Goal: Task Accomplishment & Management: Manage account settings

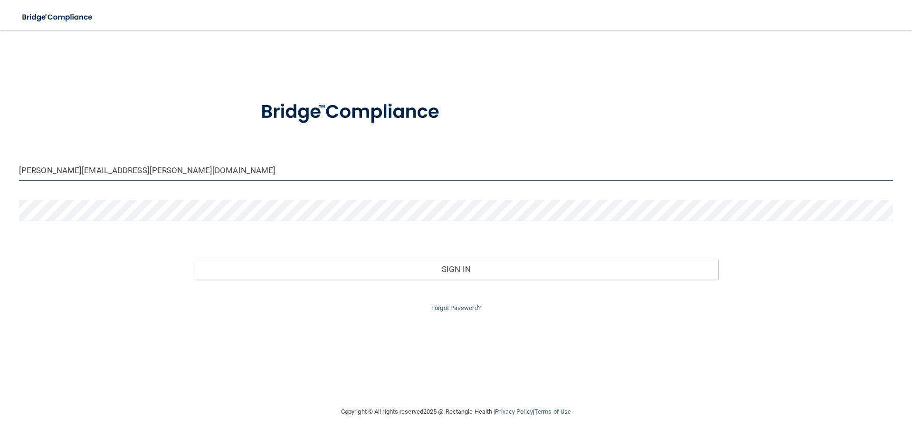
drag, startPoint x: 52, startPoint y: 166, endPoint x: 0, endPoint y: 135, distance: 60.7
click at [0, 136] on main "[PERSON_NAME][EMAIL_ADDRESS][PERSON_NAME][DOMAIN_NAME] Invalid email/password. …" at bounding box center [456, 233] width 912 height 406
type input "[EMAIL_ADDRESS][DOMAIN_NAME]"
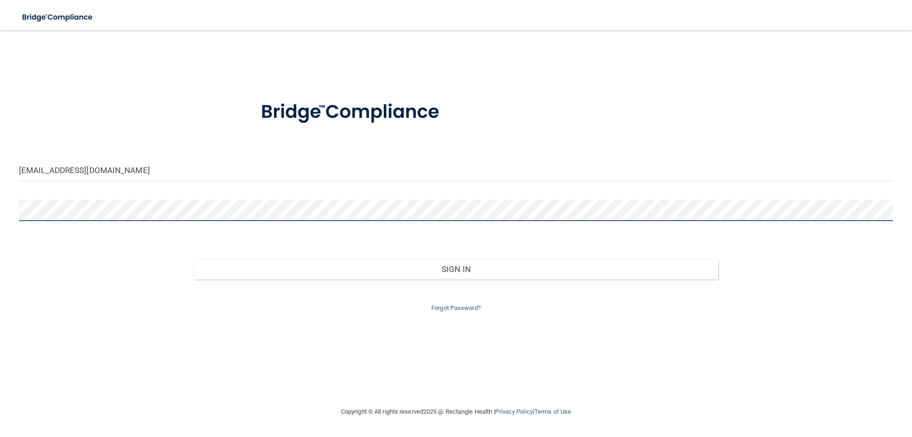
click at [19, 212] on div at bounding box center [456, 213] width 888 height 28
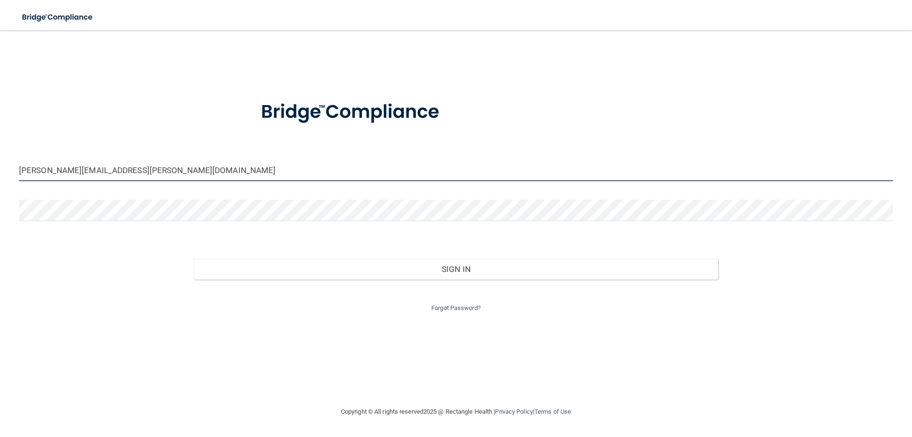
drag, startPoint x: 124, startPoint y: 172, endPoint x: 0, endPoint y: 164, distance: 124.7
click at [0, 167] on main "[PERSON_NAME][EMAIL_ADDRESS][PERSON_NAME][DOMAIN_NAME] Invalid email/password. …" at bounding box center [456, 233] width 912 height 406
type input "C"
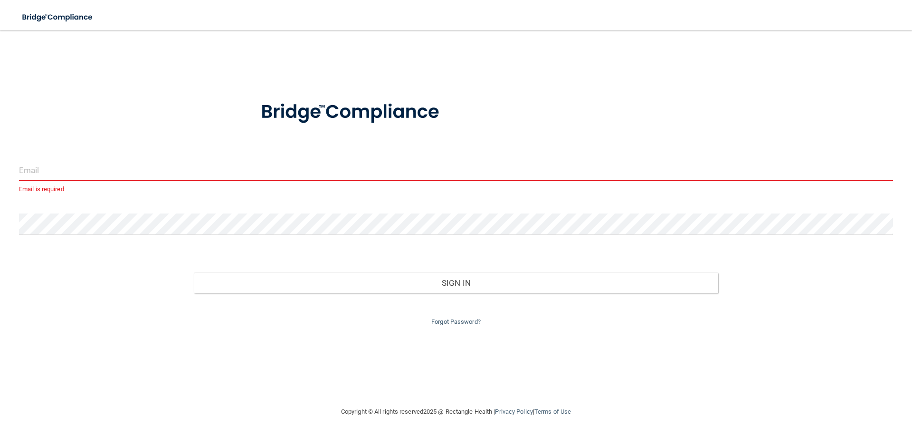
type input "C"
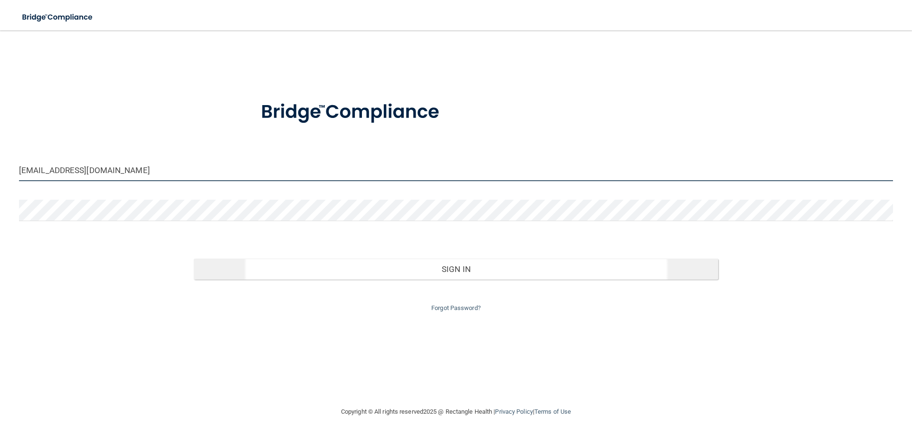
type input "[EMAIL_ADDRESS][DOMAIN_NAME]"
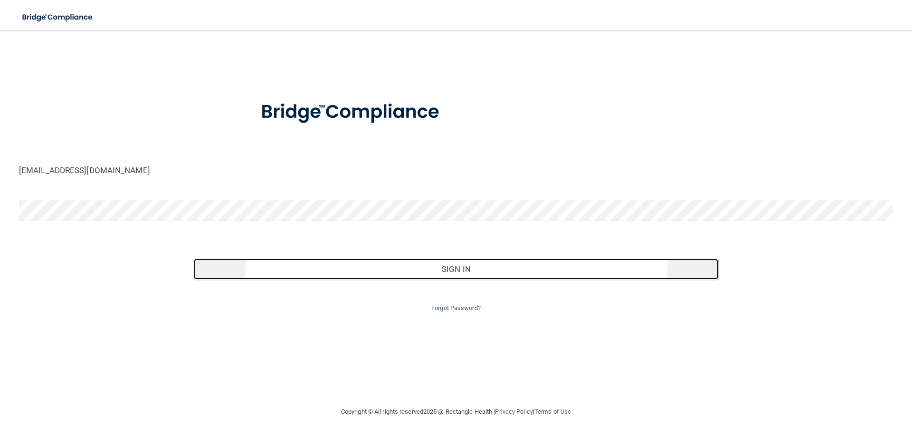
click at [456, 266] on button "Sign In" at bounding box center [456, 268] width 524 height 21
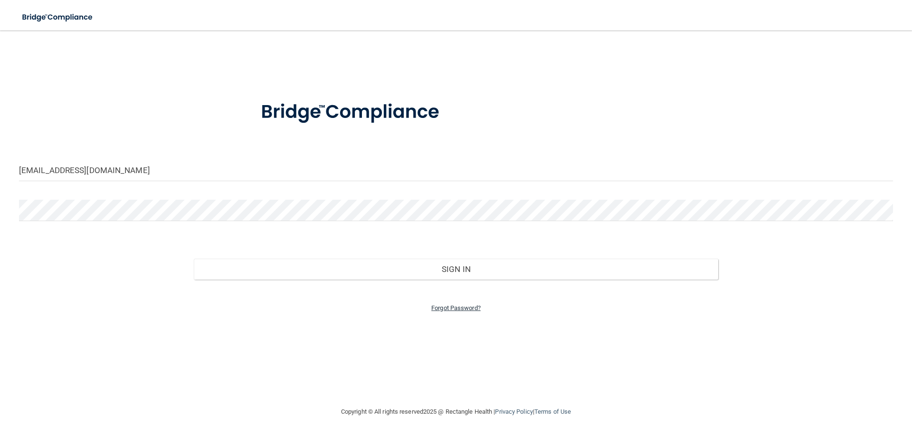
click at [462, 306] on link "Forgot Password?" at bounding box center [455, 307] width 49 height 7
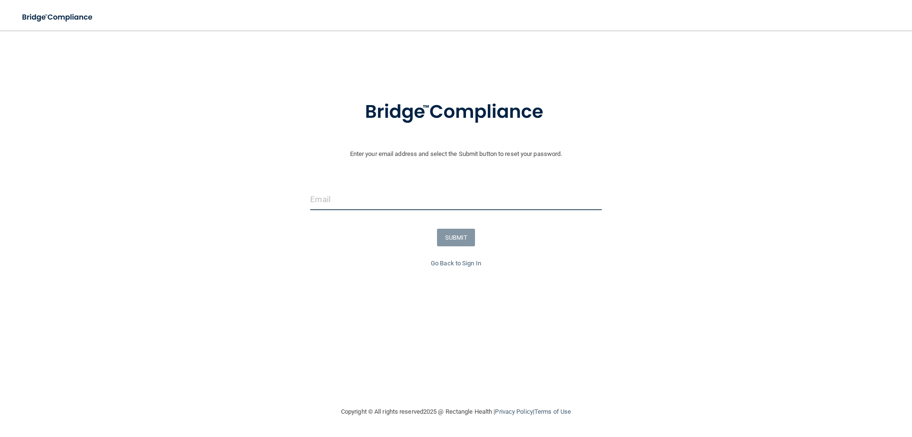
click at [331, 200] on input "email" at bounding box center [455, 199] width 291 height 21
type input "[EMAIL_ADDRESS][DOMAIN_NAME]"
click at [462, 236] on button "SUBMIT" at bounding box center [456, 237] width 38 height 18
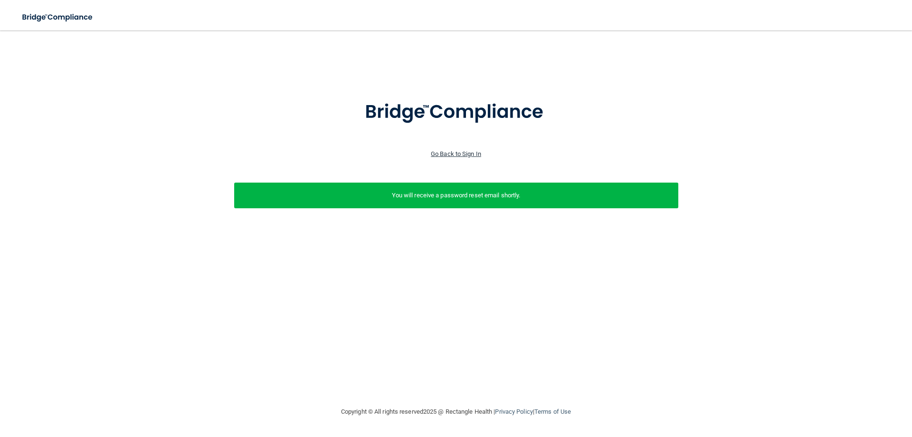
click at [468, 152] on link "Go Back to Sign In" at bounding box center [456, 153] width 50 height 7
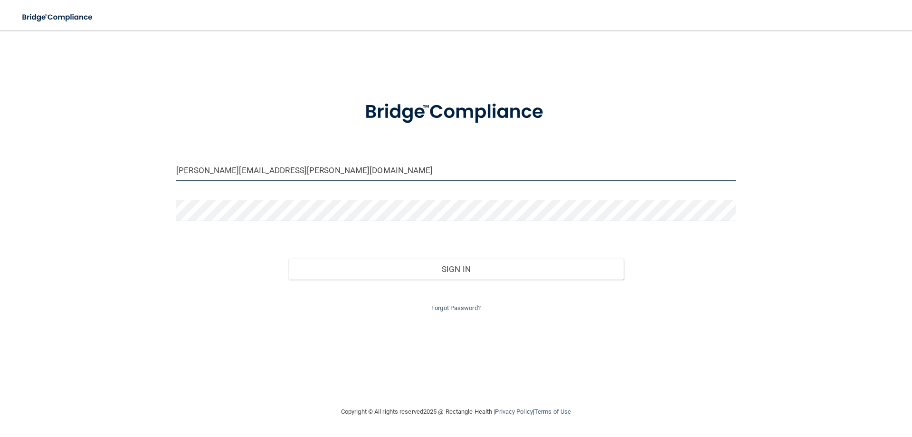
drag, startPoint x: 281, startPoint y: 171, endPoint x: 157, endPoint y: 160, distance: 124.5
click at [157, 160] on div "[PERSON_NAME][EMAIL_ADDRESS][PERSON_NAME][DOMAIN_NAME] Invalid email/password. …" at bounding box center [456, 218] width 874 height 356
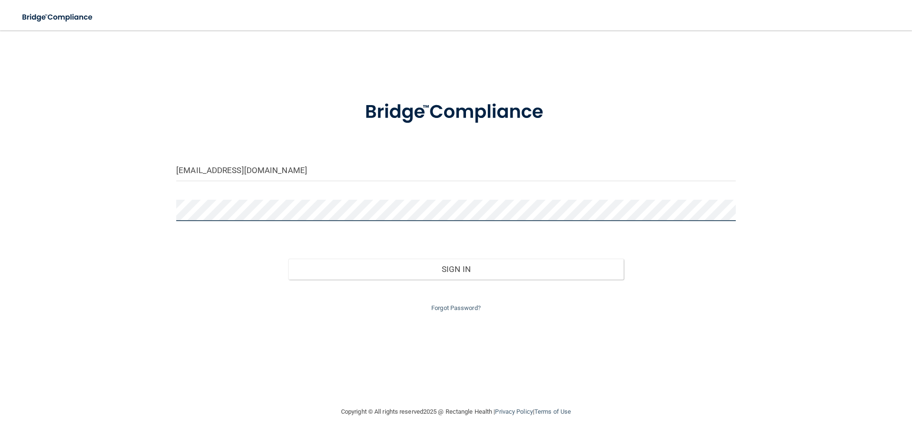
click at [170, 209] on div at bounding box center [456, 213] width 574 height 28
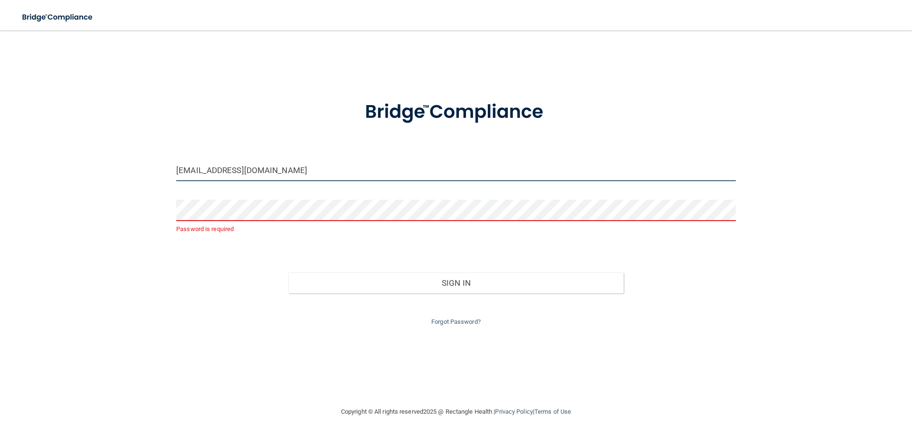
drag, startPoint x: 126, startPoint y: 146, endPoint x: 14, endPoint y: 114, distance: 117.0
click at [19, 125] on div "[EMAIL_ADDRESS][DOMAIN_NAME] Password is required Invalid email/password. You d…" at bounding box center [456, 218] width 874 height 356
click at [189, 171] on input "[EMAIL_ADDRESS][DOMAIN_NAME]" at bounding box center [456, 170] width 560 height 21
type input "[EMAIL_ADDRESS][DOMAIN_NAME]"
click at [443, 322] on link "Forgot Password?" at bounding box center [455, 321] width 49 height 7
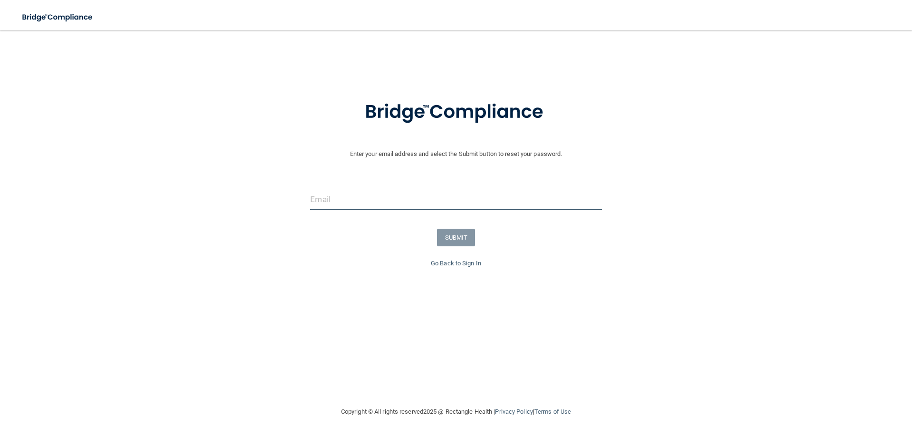
click at [340, 199] on input "email" at bounding box center [455, 199] width 291 height 21
type input "[EMAIL_ADDRESS][DOMAIN_NAME]"
click at [459, 231] on button "SUBMIT" at bounding box center [456, 237] width 38 height 18
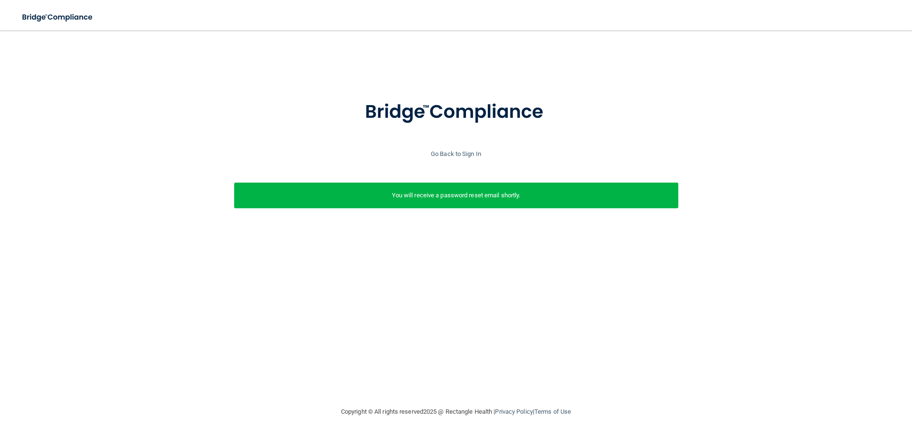
click at [802, 59] on div "Enter your email address and select the Submit button to reset your password. […" at bounding box center [456, 141] width 888 height 202
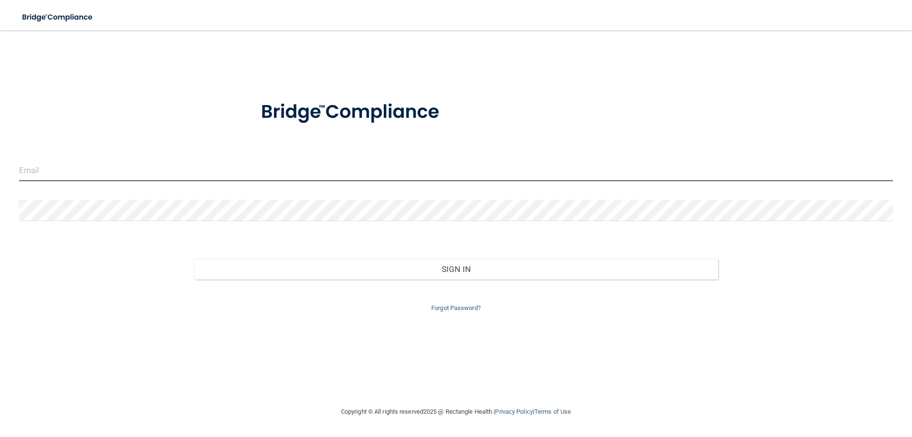
type input "[PERSON_NAME][EMAIL_ADDRESS][PERSON_NAME][DOMAIN_NAME]"
drag, startPoint x: 81, startPoint y: 172, endPoint x: 0, endPoint y: 161, distance: 82.0
click at [0, 163] on main "[PERSON_NAME][EMAIL_ADDRESS][PERSON_NAME][DOMAIN_NAME] Invalid email/password. …" at bounding box center [456, 233] width 912 height 406
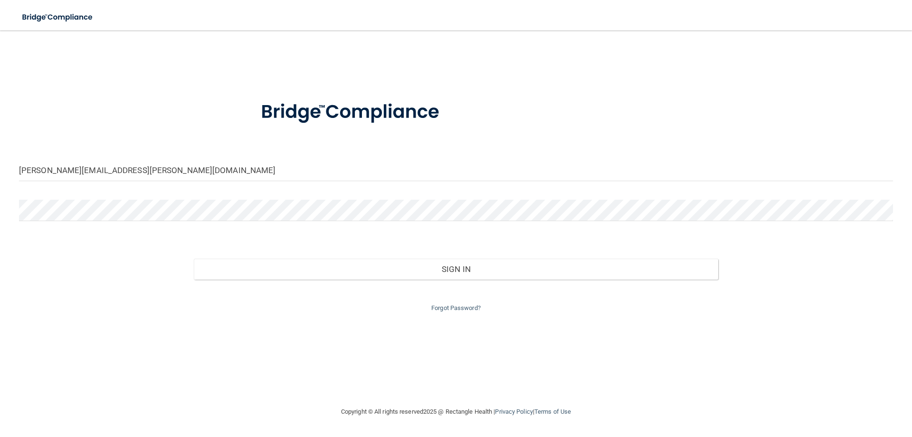
drag, startPoint x: 749, startPoint y: 298, endPoint x: 781, endPoint y: 309, distance: 34.3
click at [750, 298] on div "Forgot Password?" at bounding box center [456, 296] width 888 height 34
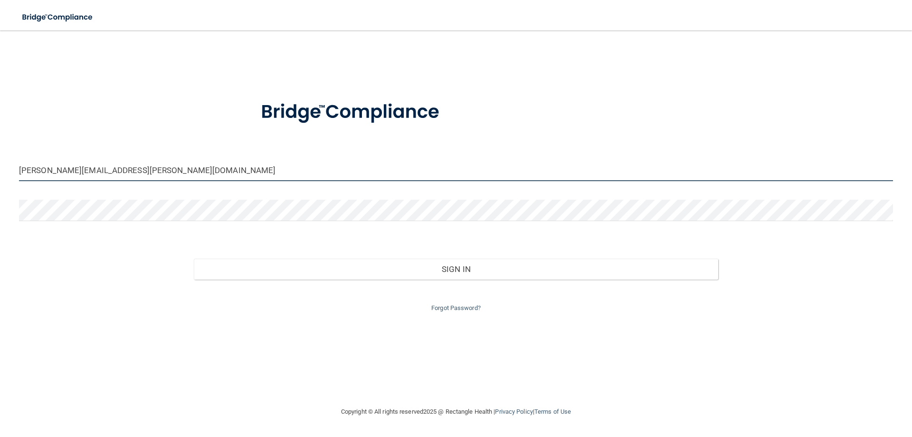
drag, startPoint x: 125, startPoint y: 174, endPoint x: 0, endPoint y: 152, distance: 126.8
click at [0, 152] on main "[PERSON_NAME][EMAIL_ADDRESS][PERSON_NAME][DOMAIN_NAME] Invalid email/password. …" at bounding box center [456, 233] width 912 height 406
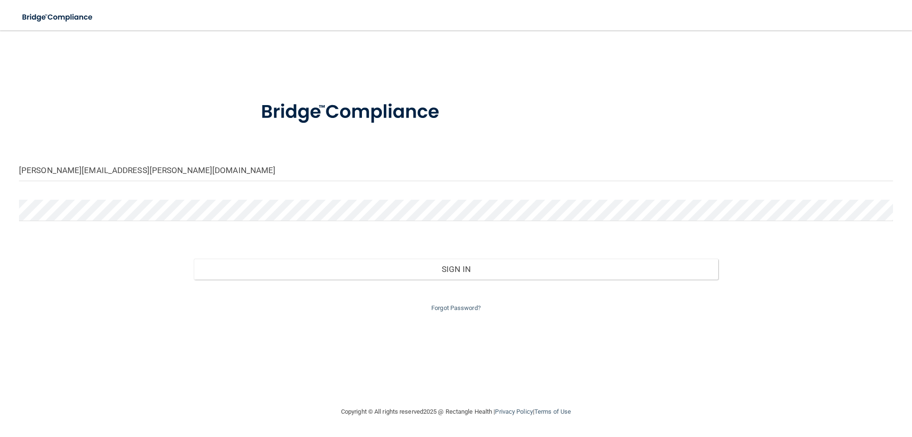
click at [342, 343] on div "lori.perdue@hotmail.com Invalid email/password. You don't have permission to ac…" at bounding box center [456, 218] width 874 height 356
click at [65, 13] on img at bounding box center [57, 17] width 87 height 19
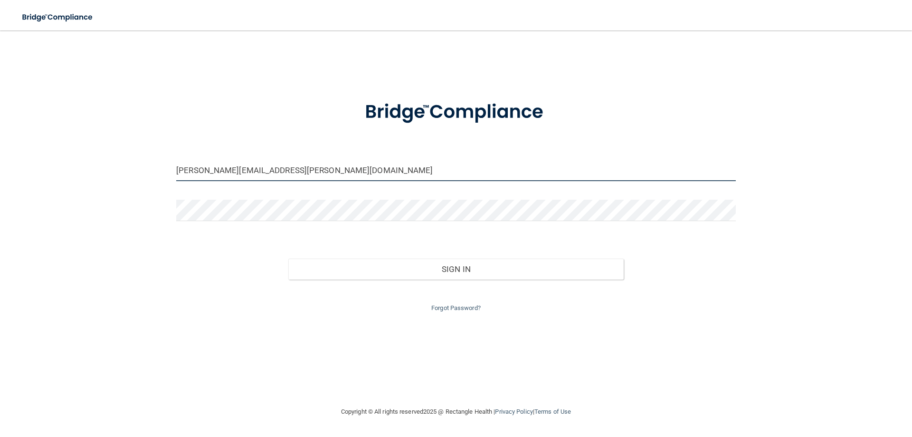
drag, startPoint x: 275, startPoint y: 170, endPoint x: 162, endPoint y: 161, distance: 112.4
click at [171, 164] on div "[PERSON_NAME][EMAIL_ADDRESS][PERSON_NAME][DOMAIN_NAME]" at bounding box center [456, 174] width 574 height 28
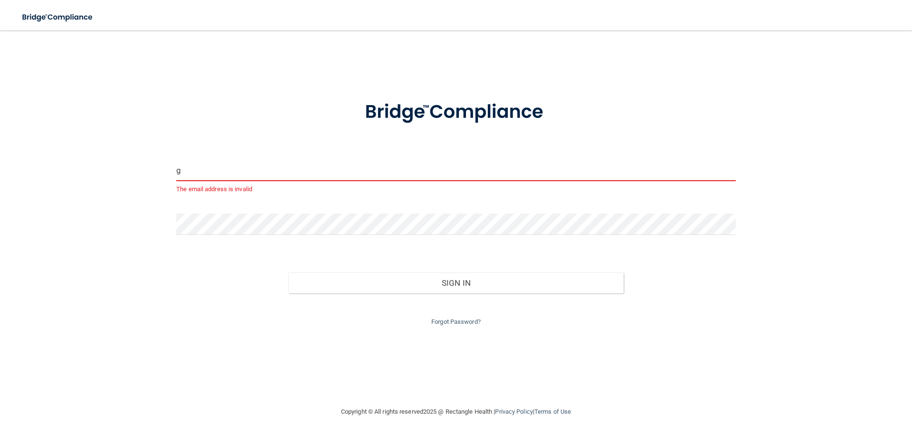
type input "grasully106@gmail.com"
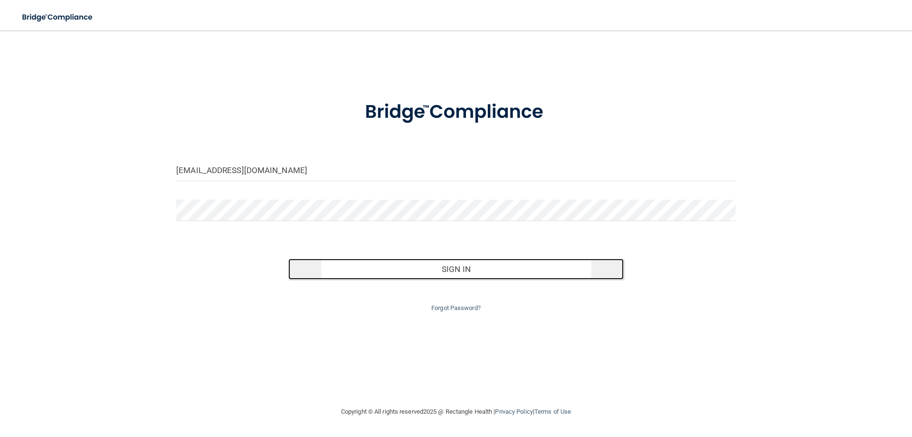
click at [411, 273] on button "Sign In" at bounding box center [456, 268] width 336 height 21
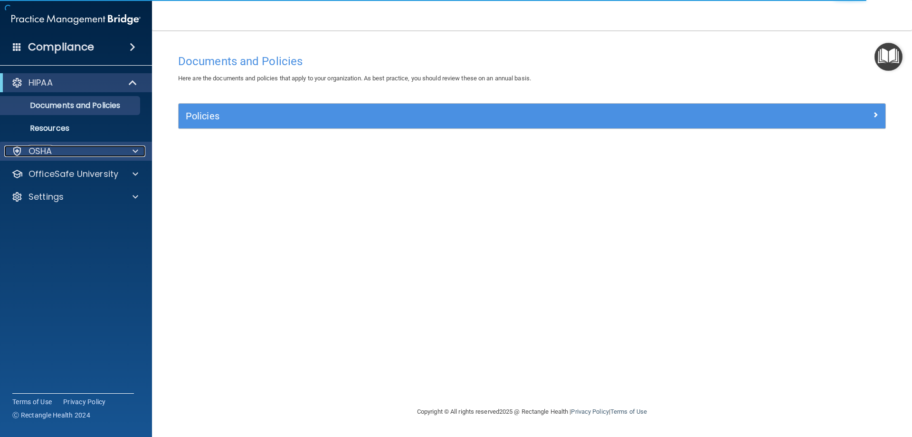
click at [133, 150] on span at bounding box center [136, 150] width 6 height 11
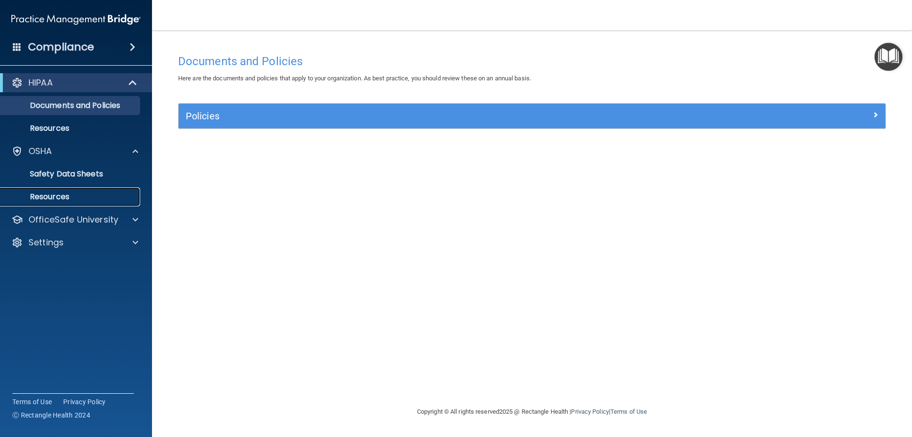
click at [67, 199] on p "Resources" at bounding box center [71, 196] width 130 height 9
